Goal: Go to known website: Access a specific website the user already knows

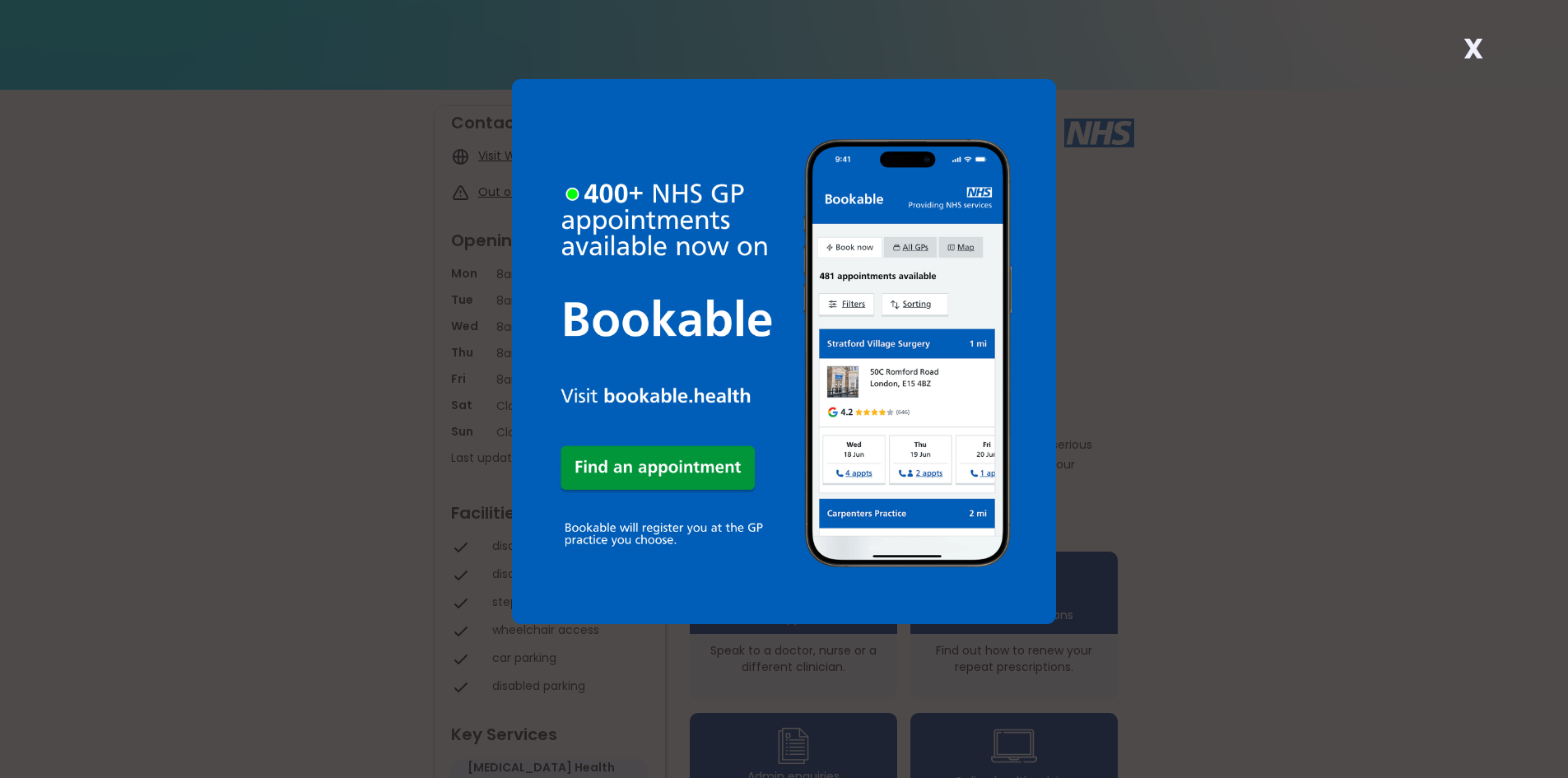
scroll to position [164, 0]
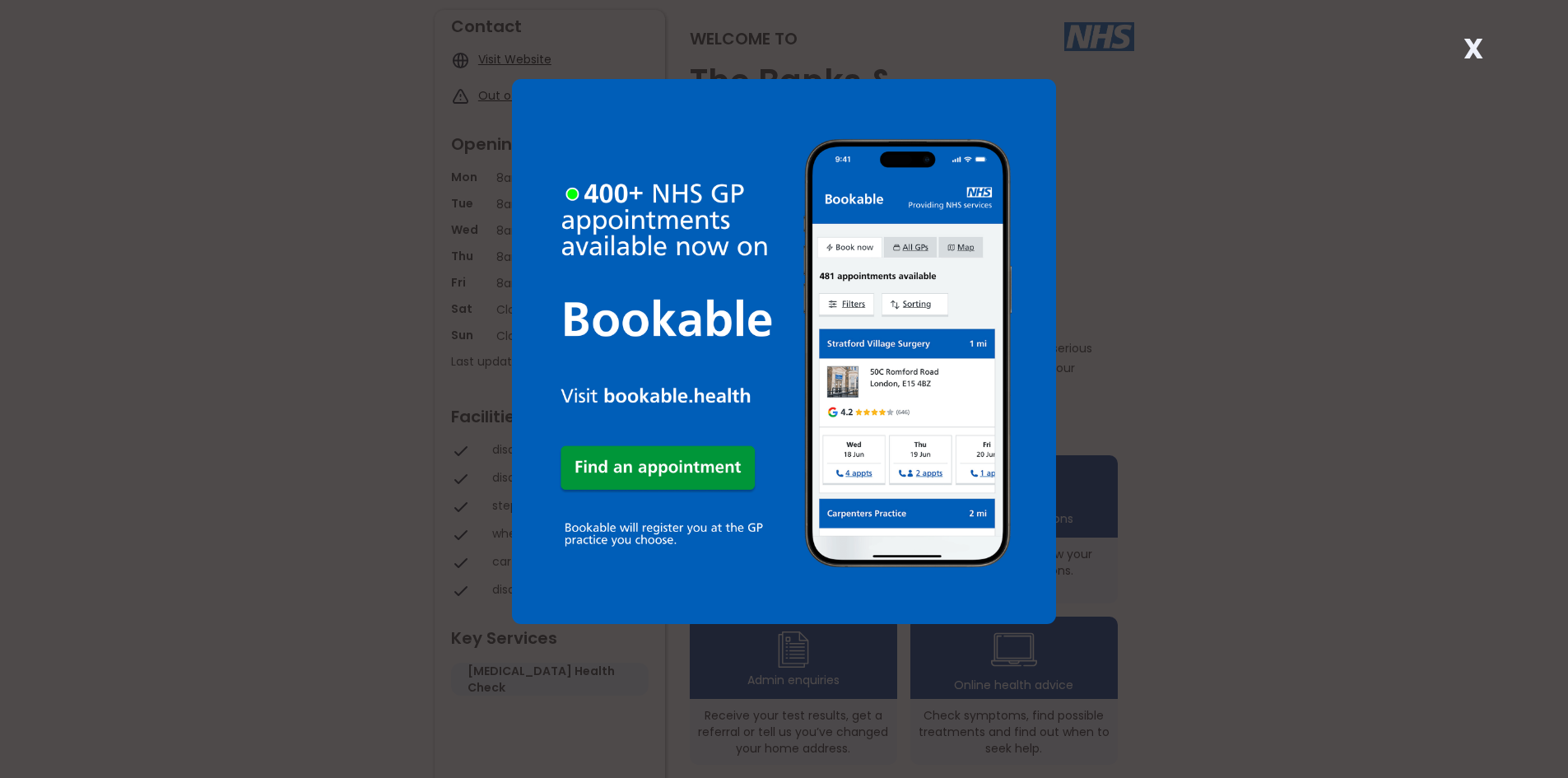
click at [1480, 45] on strong "X" at bounding box center [1474, 48] width 20 height 39
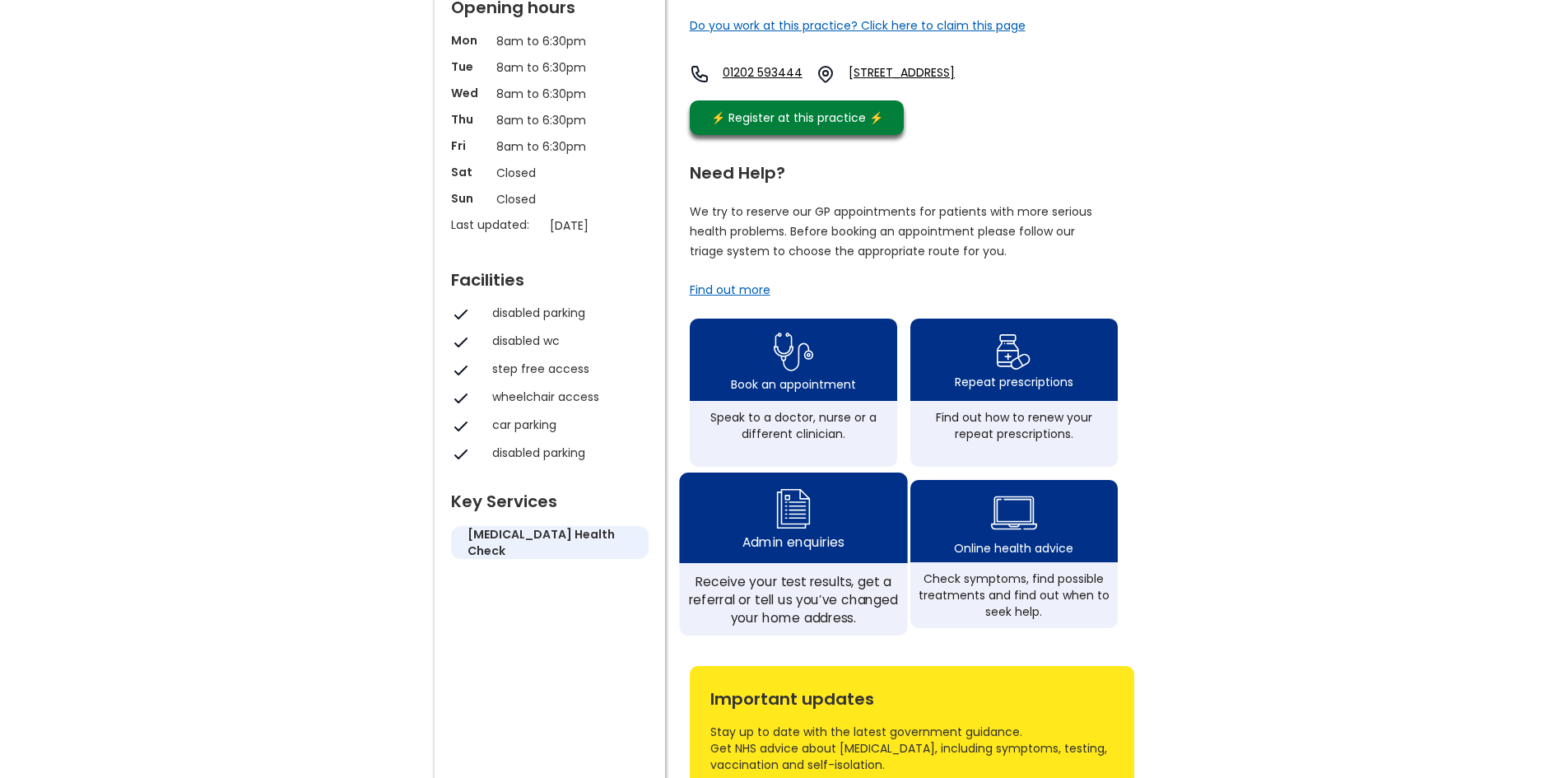
scroll to position [329, 0]
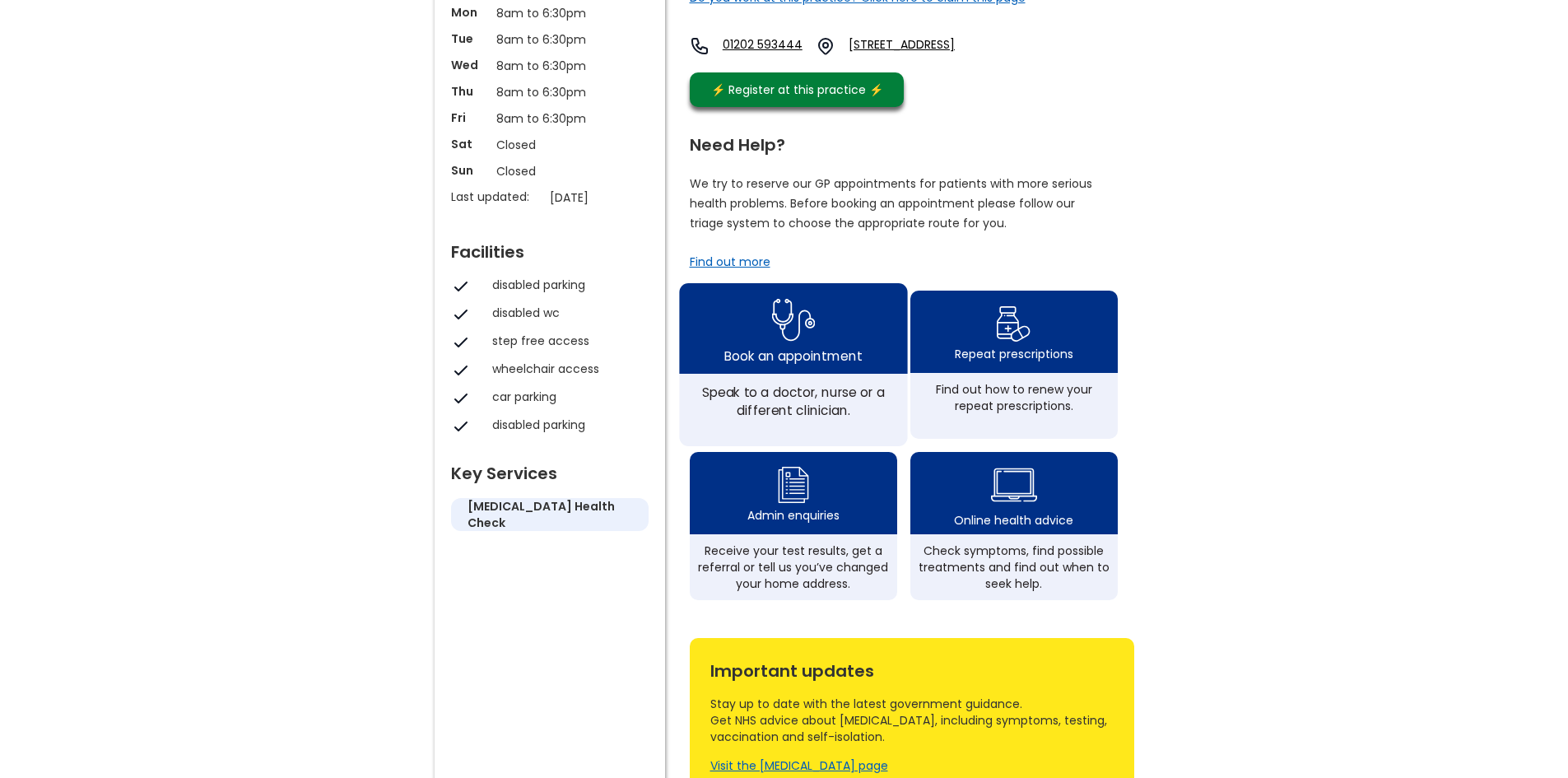
click at [797, 392] on div "Speak to a doctor, nurse or a different clinician." at bounding box center [792, 410] width 228 height 73
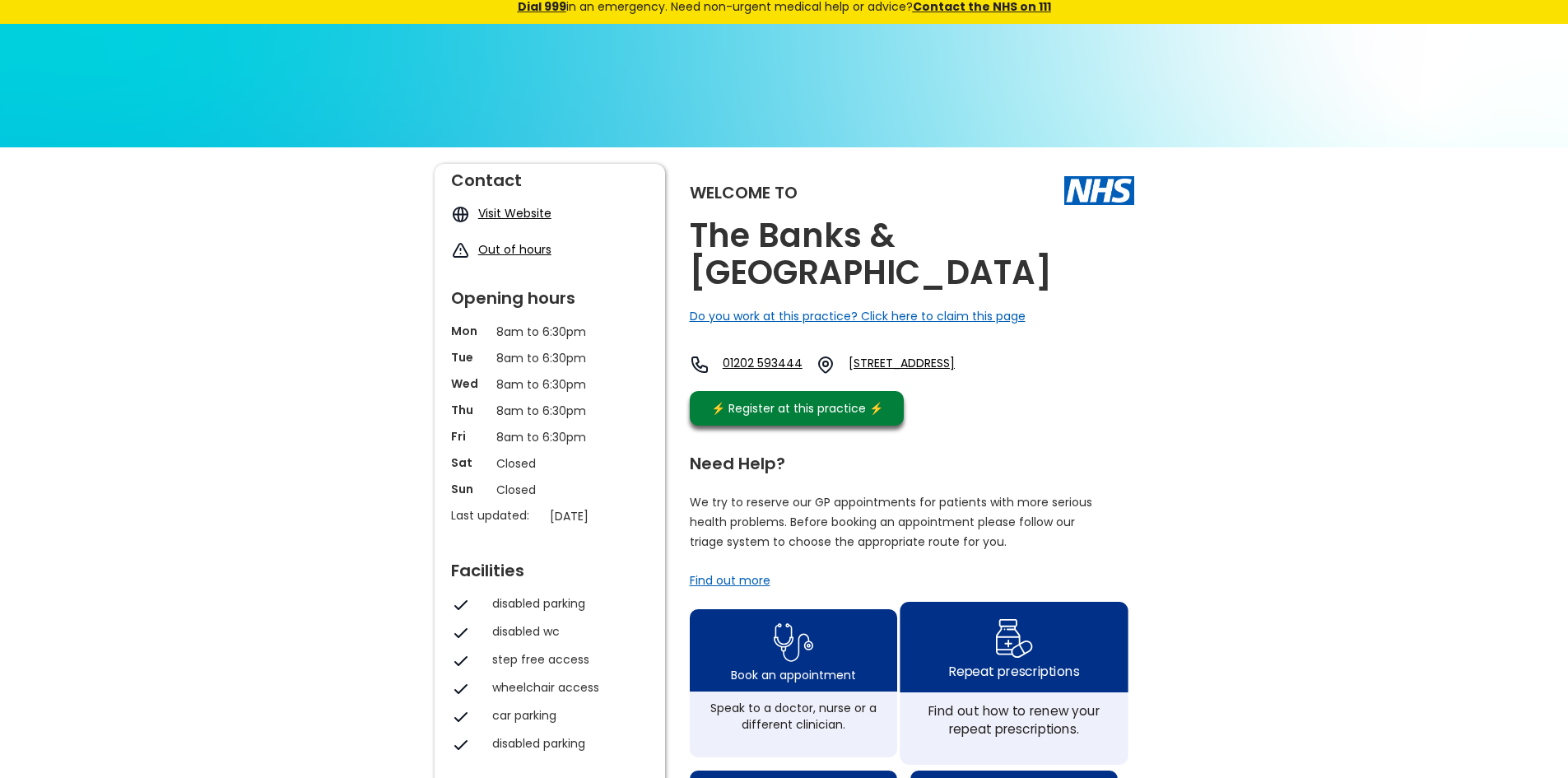
scroll to position [0, 0]
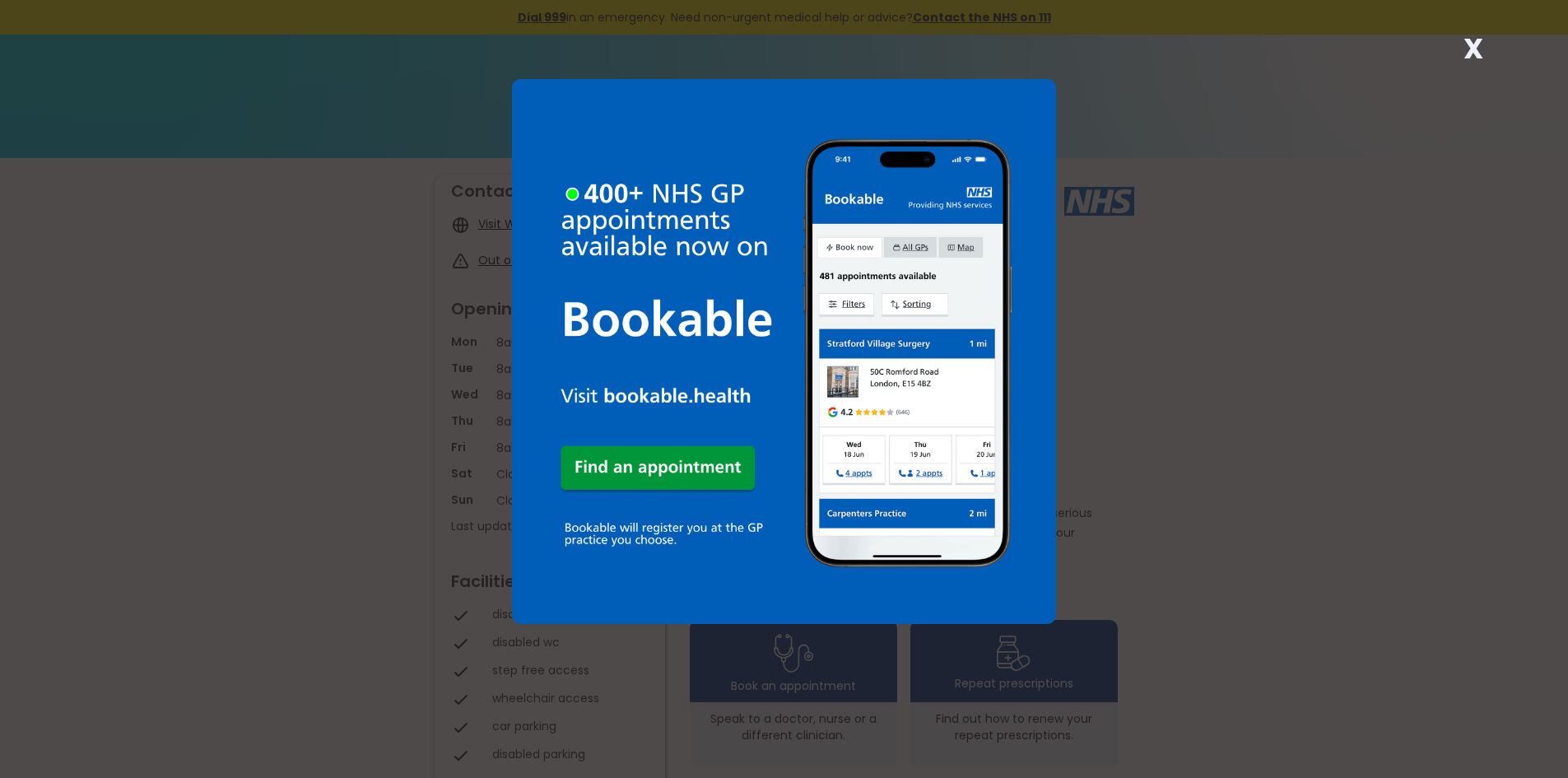
click at [1473, 58] on strong "X" at bounding box center [1474, 48] width 20 height 39
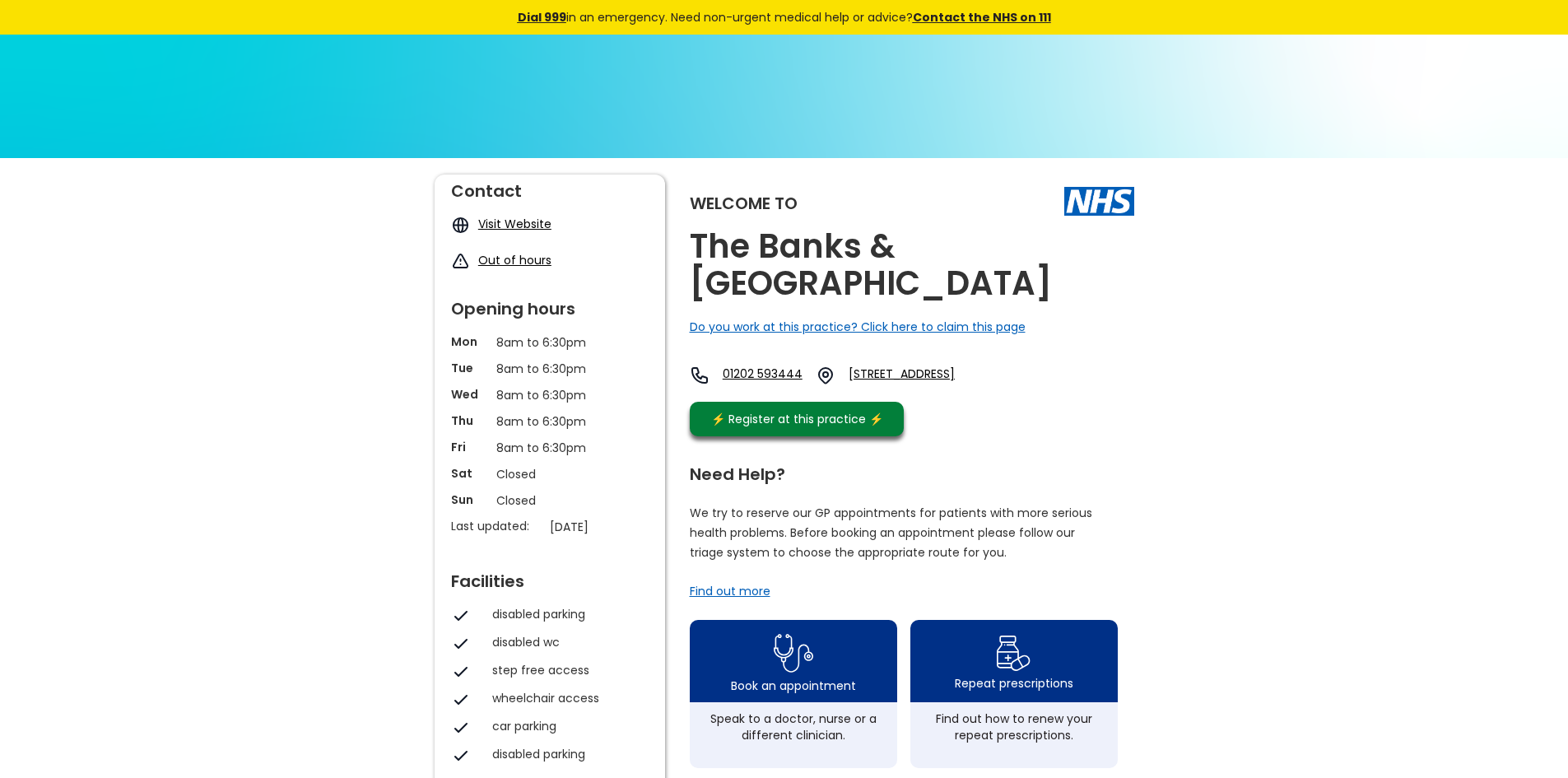
click at [518, 227] on link "Visit Website" at bounding box center [515, 224] width 73 height 17
